Goal: Task Accomplishment & Management: Manage account settings

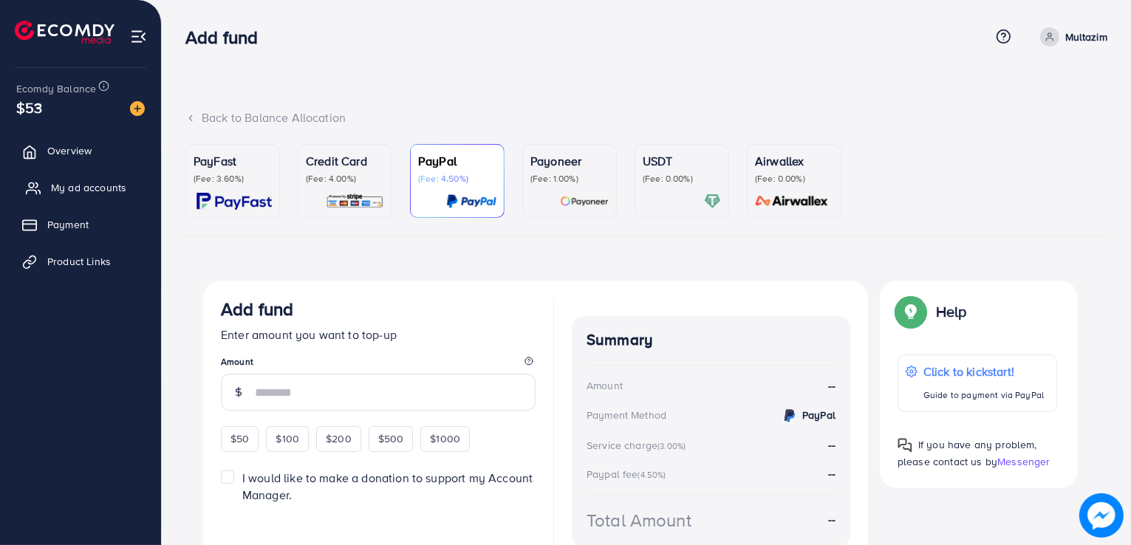
click at [88, 185] on span "My ad accounts" at bounding box center [88, 187] width 75 height 15
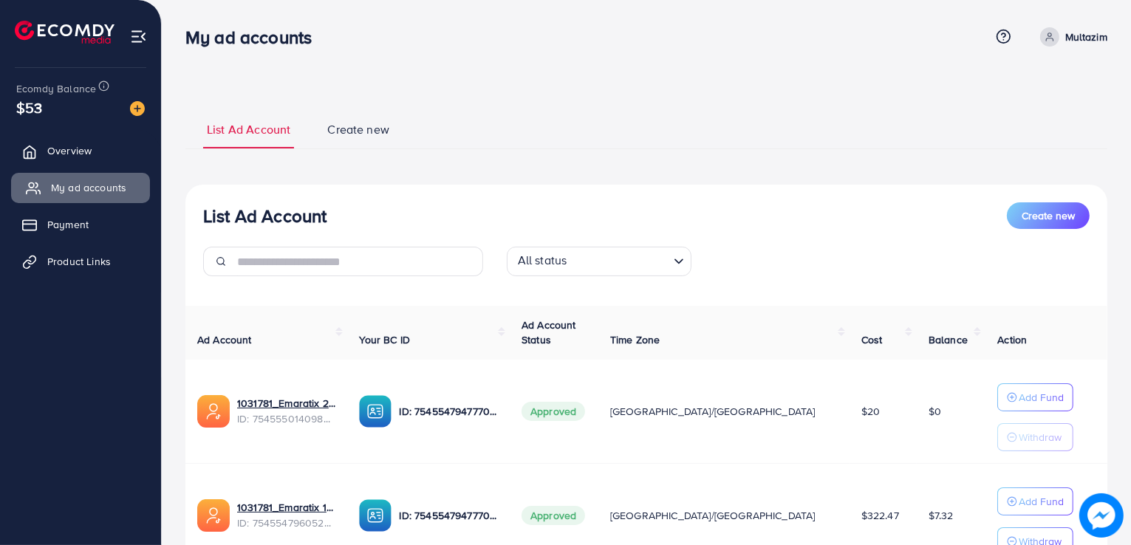
click at [104, 187] on span "My ad accounts" at bounding box center [88, 187] width 75 height 15
click at [93, 150] on span "Overview" at bounding box center [73, 150] width 44 height 15
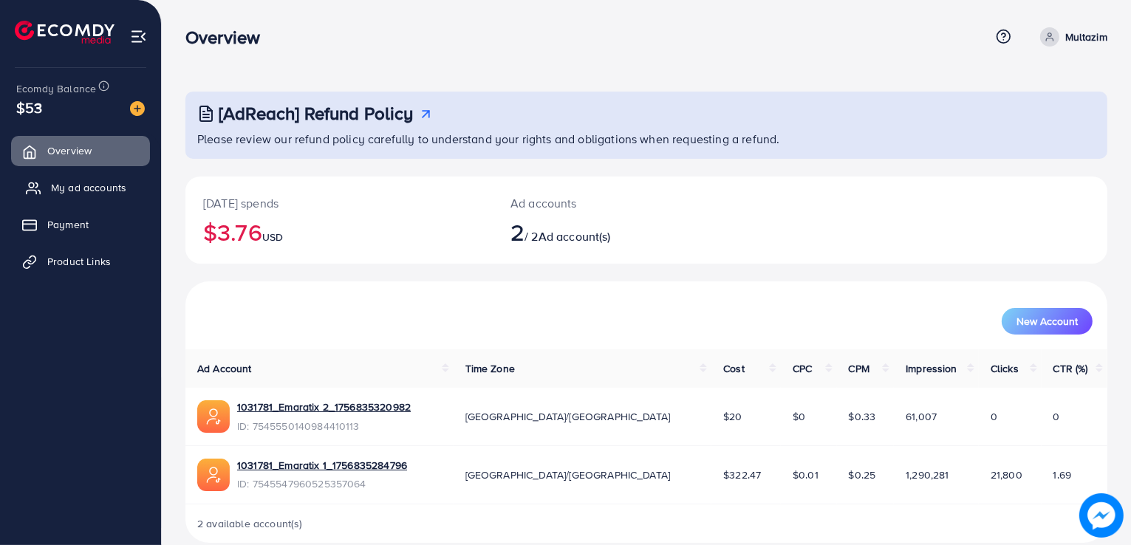
click at [99, 190] on span "My ad accounts" at bounding box center [88, 187] width 75 height 15
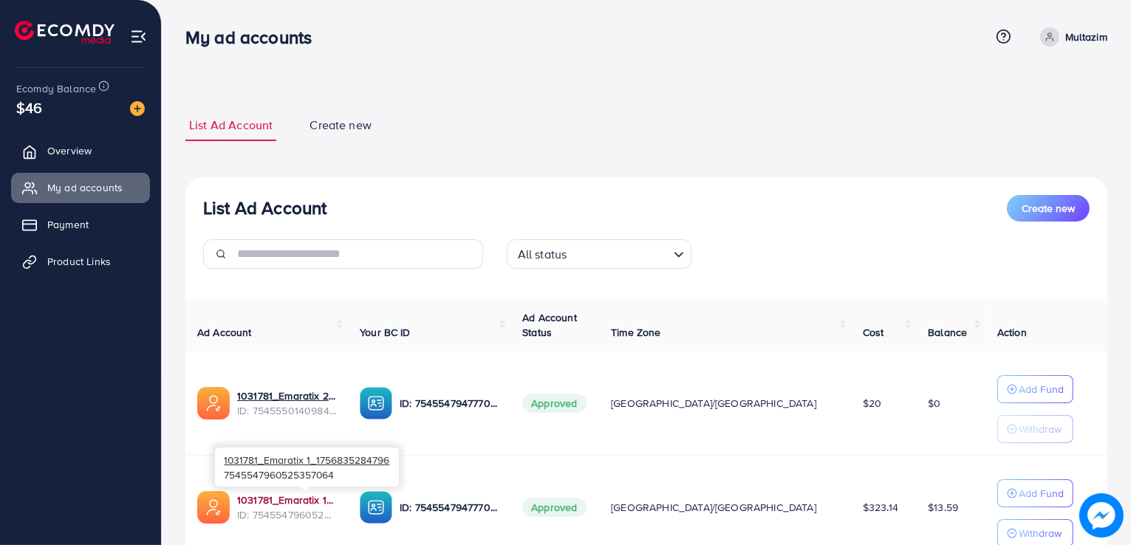
click at [333, 497] on link "1031781_Emaratix 1_1756835284796" at bounding box center [286, 500] width 99 height 15
